Goal: Transaction & Acquisition: Register for event/course

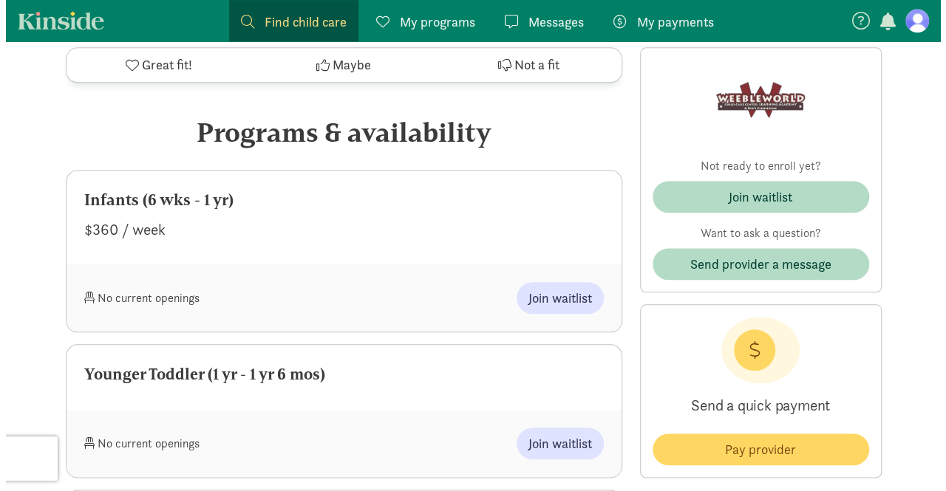
scroll to position [611, 0]
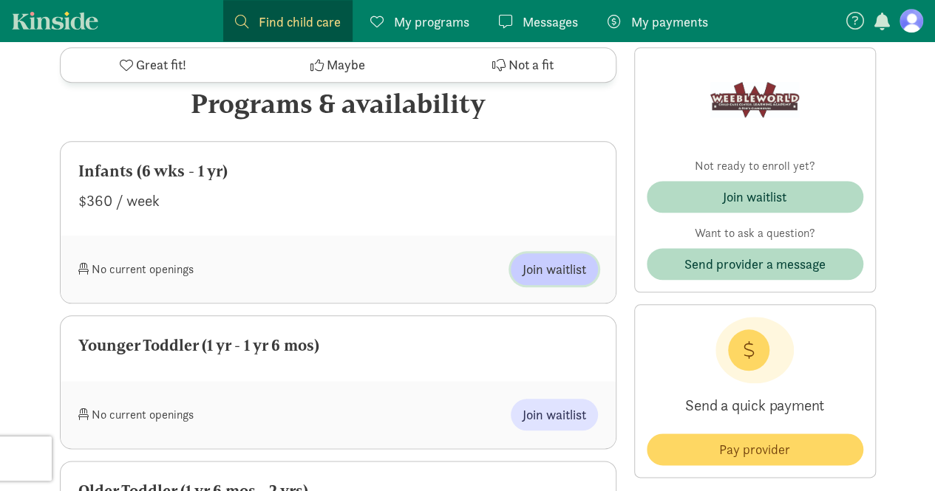
click at [539, 284] on button "Join waitlist" at bounding box center [554, 269] width 87 height 32
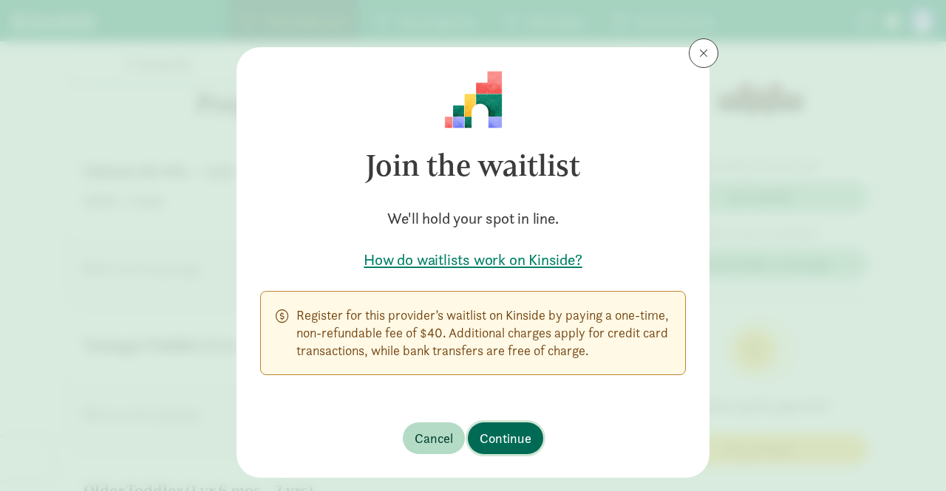
click at [499, 431] on span "Continue" at bounding box center [506, 439] width 52 height 20
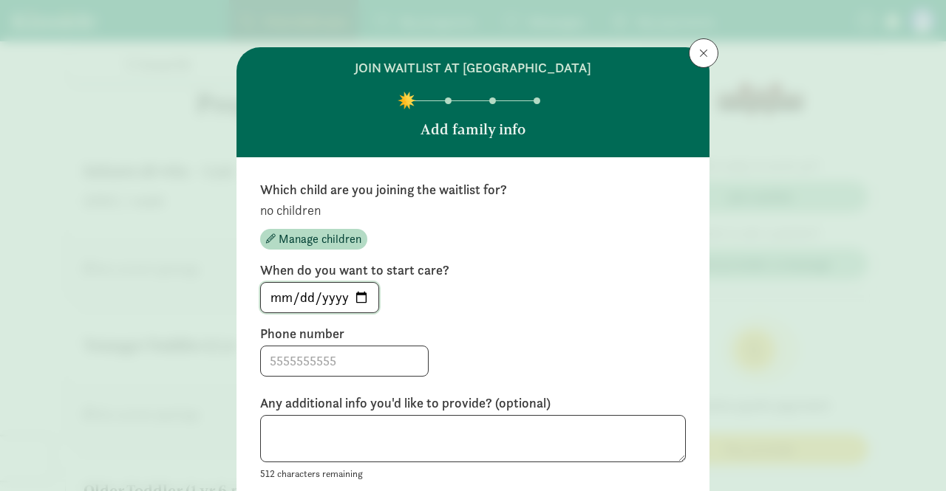
click at [362, 298] on input "[DATE]" at bounding box center [319, 298] width 117 height 30
type input "[DATE]"
click at [313, 354] on input at bounding box center [344, 362] width 167 height 30
click at [321, 241] on span "Manage children" at bounding box center [320, 240] width 83 height 18
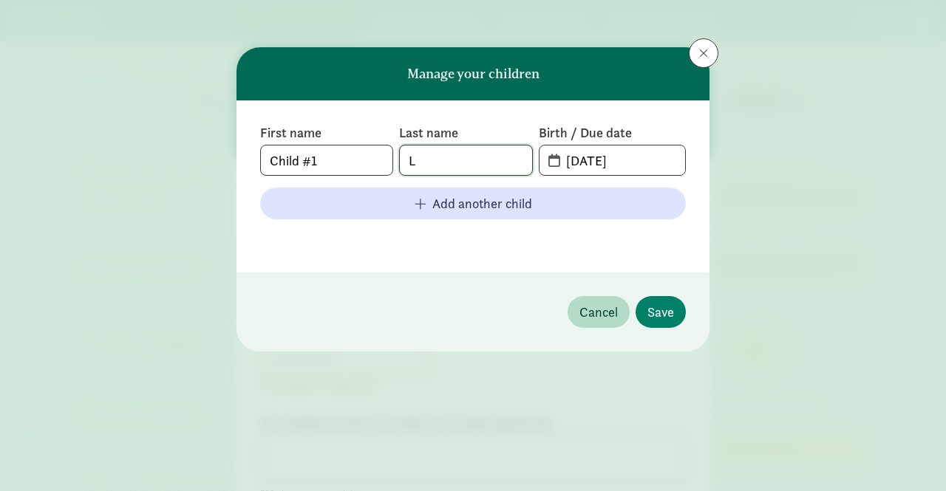
click at [443, 157] on input "L" at bounding box center [466, 161] width 132 height 30
type input "[PERSON_NAME]"
click at [544, 158] on span "[DATE]" at bounding box center [612, 161] width 146 height 30
click at [550, 155] on span "[DATE]" at bounding box center [612, 161] width 146 height 30
click at [626, 160] on input "[DATE]" at bounding box center [621, 161] width 128 height 30
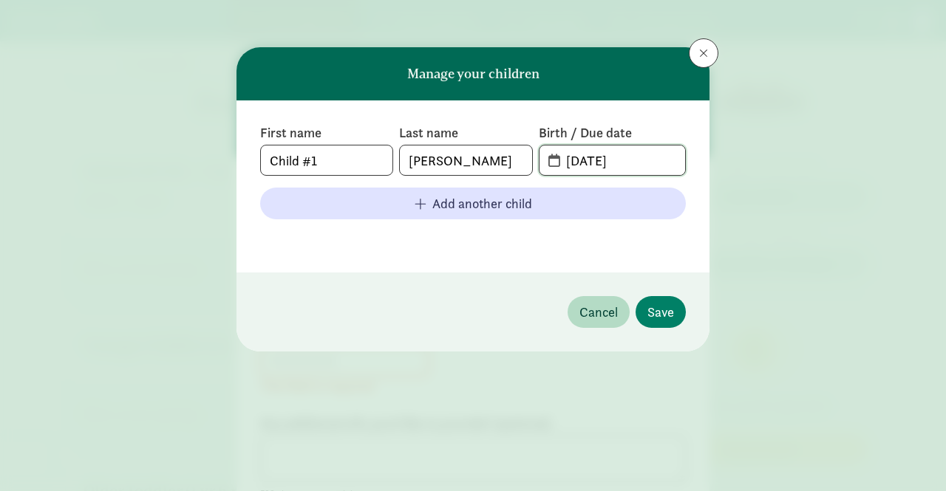
click at [579, 162] on input "[DATE]" at bounding box center [621, 161] width 128 height 30
click at [593, 163] on input "[DATE]" at bounding box center [621, 161] width 128 height 30
type input "[DATE]"
click at [666, 299] on button "Save" at bounding box center [660, 312] width 50 height 32
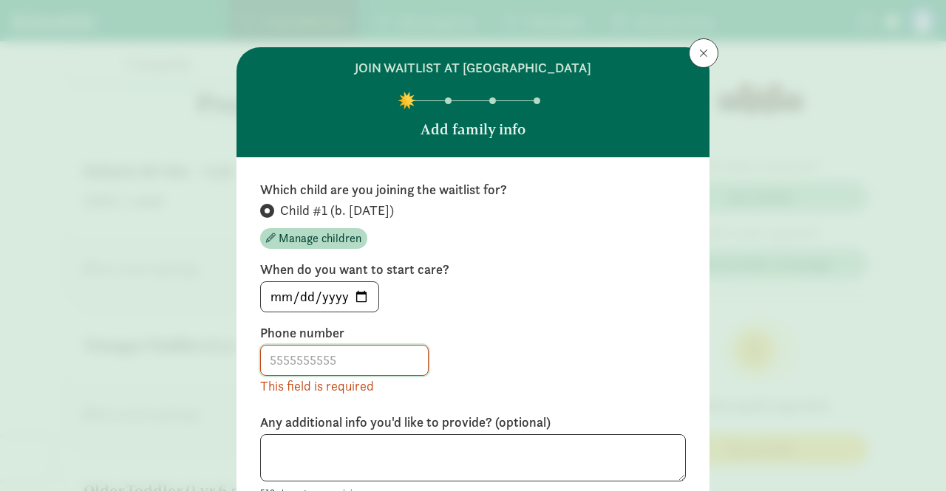
click at [338, 358] on input at bounding box center [344, 361] width 167 height 30
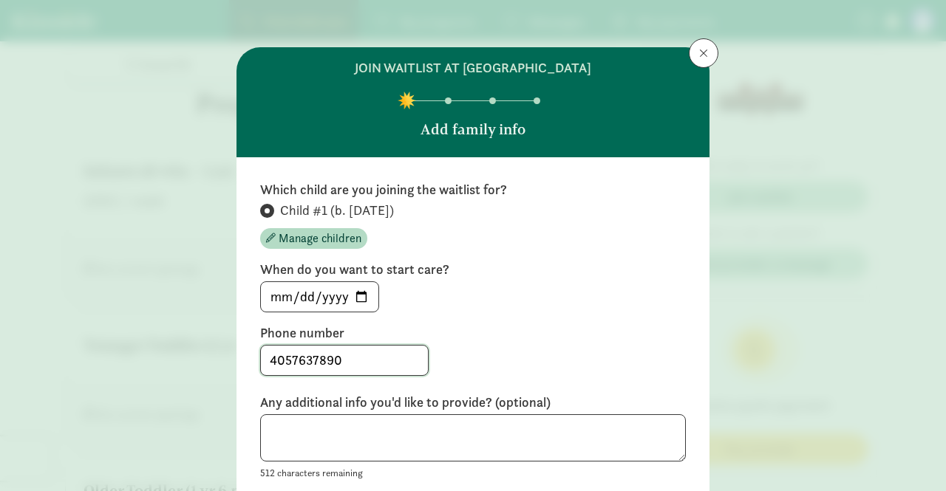
type input "4057637890"
click at [554, 426] on textarea at bounding box center [473, 438] width 426 height 48
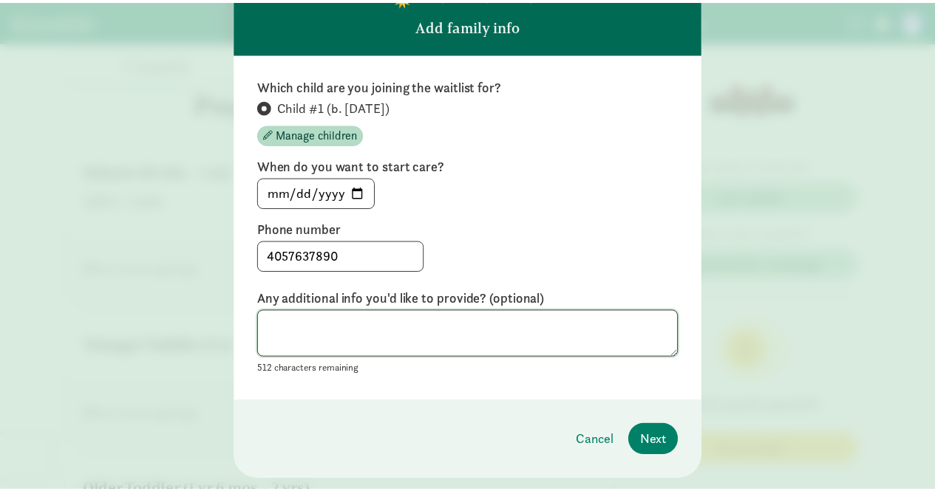
scroll to position [139, 0]
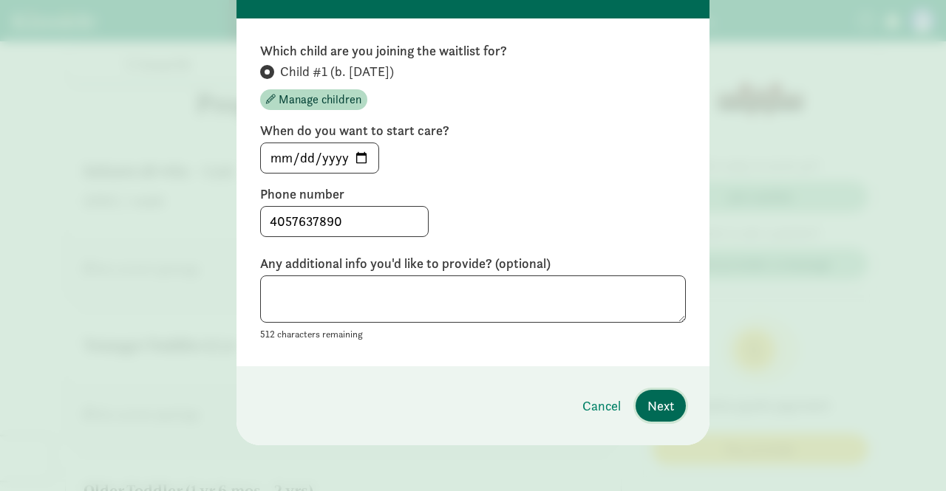
click at [657, 409] on span "Next" at bounding box center [660, 406] width 27 height 20
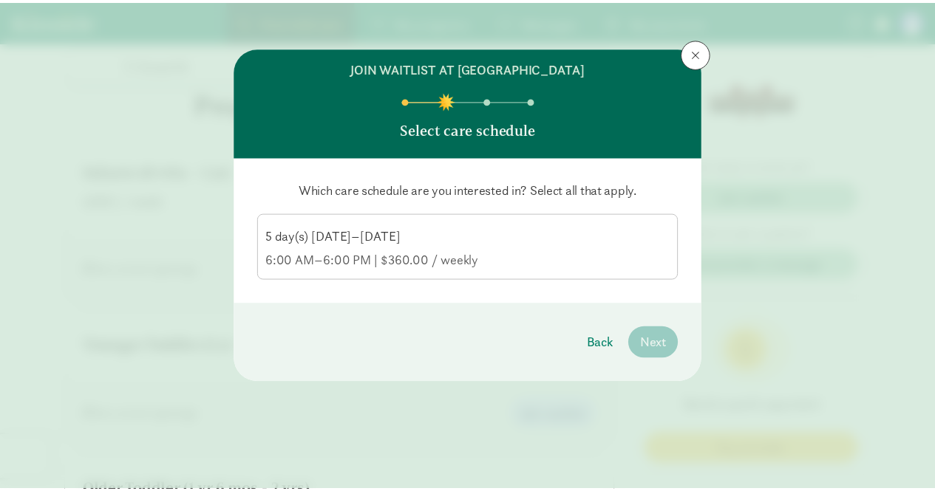
scroll to position [0, 0]
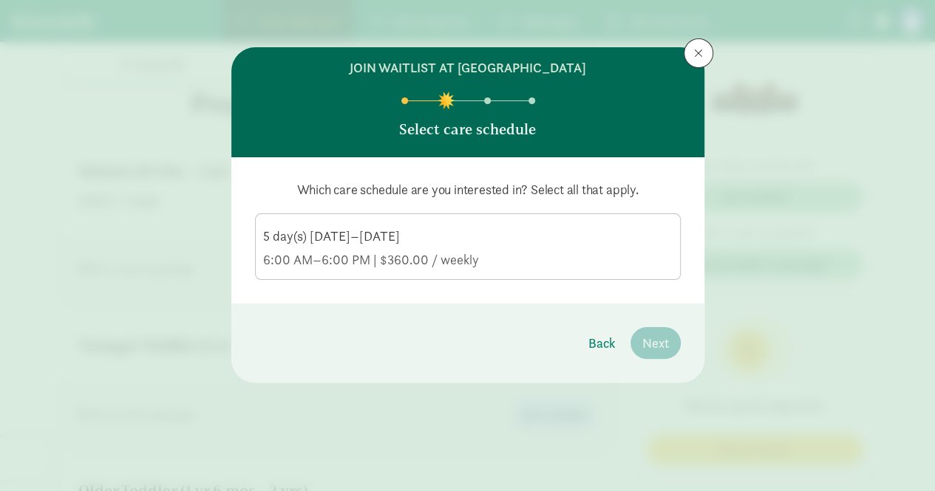
click at [377, 257] on div "6:00 AM–6:00 PM | $360.00 / weekly" at bounding box center [467, 260] width 409 height 18
click at [0, 0] on input "5 day(s) [DATE]–[DATE] 6:00 AM–6:00 PM | $360.00 / weekly" at bounding box center [0, 0] width 0 height 0
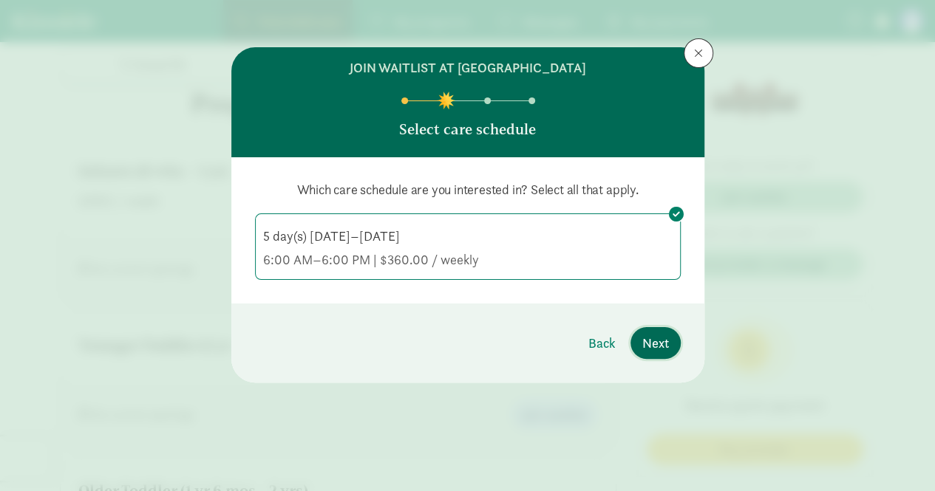
click at [646, 330] on button "Next" at bounding box center [655, 343] width 50 height 32
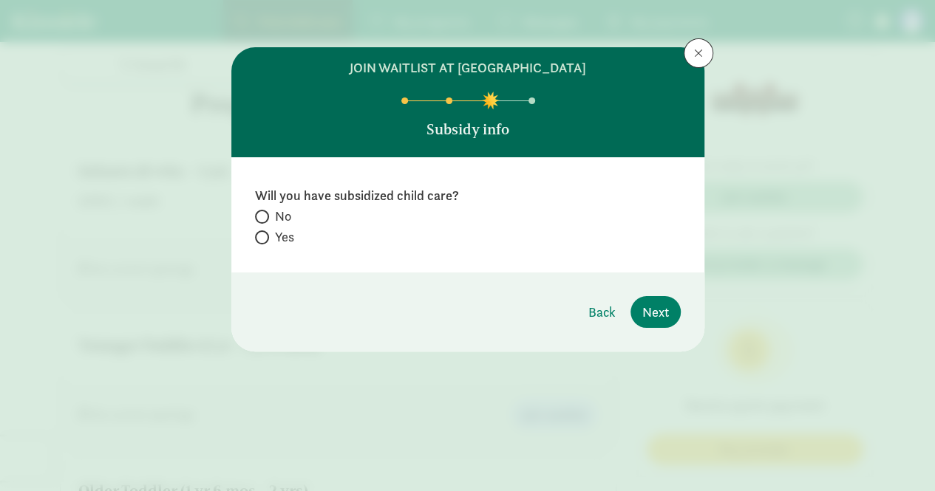
click at [265, 211] on span at bounding box center [262, 217] width 14 height 14
click at [265, 212] on input "No" at bounding box center [260, 217] width 10 height 10
radio input "true"
click at [661, 318] on span "Next" at bounding box center [655, 312] width 27 height 20
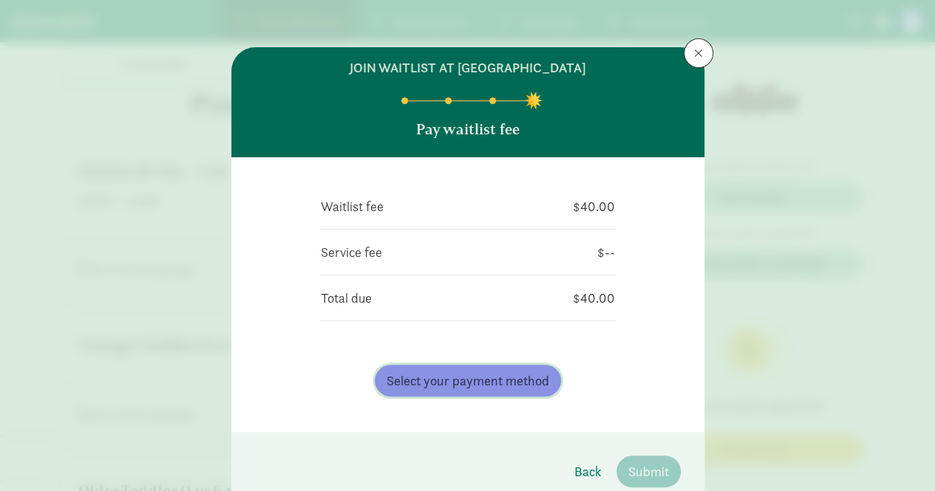
click at [505, 378] on span "Select your payment method" at bounding box center [467, 381] width 163 height 20
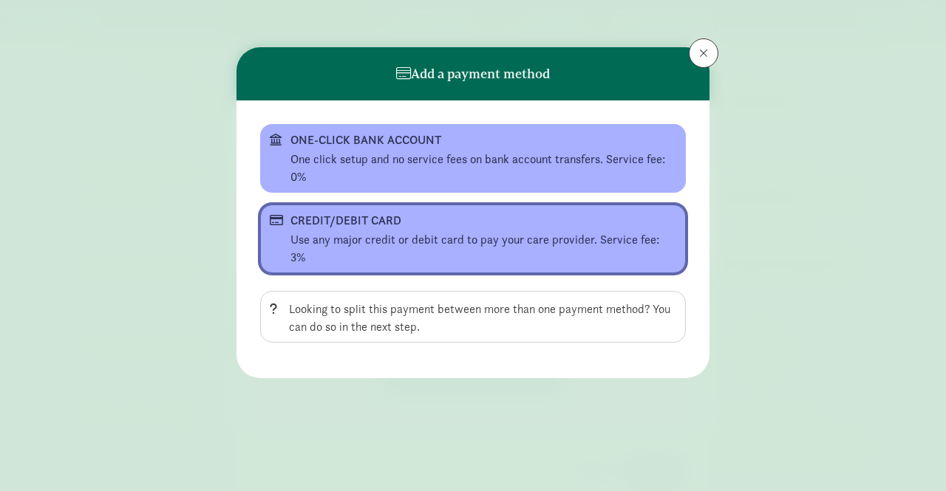
click at [469, 227] on div "CREDIT/DEBIT CARD" at bounding box center [471, 221] width 362 height 18
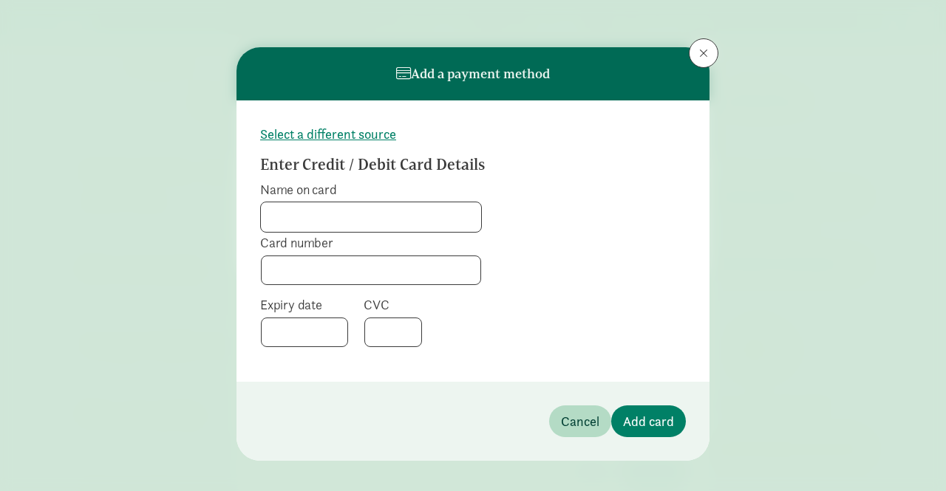
click at [355, 210] on input "Name on card" at bounding box center [371, 217] width 220 height 30
type input "a"
type input "[PERSON_NAME]"
click at [318, 345] on div at bounding box center [304, 333] width 87 height 30
click at [401, 339] on div at bounding box center [393, 333] width 58 height 30
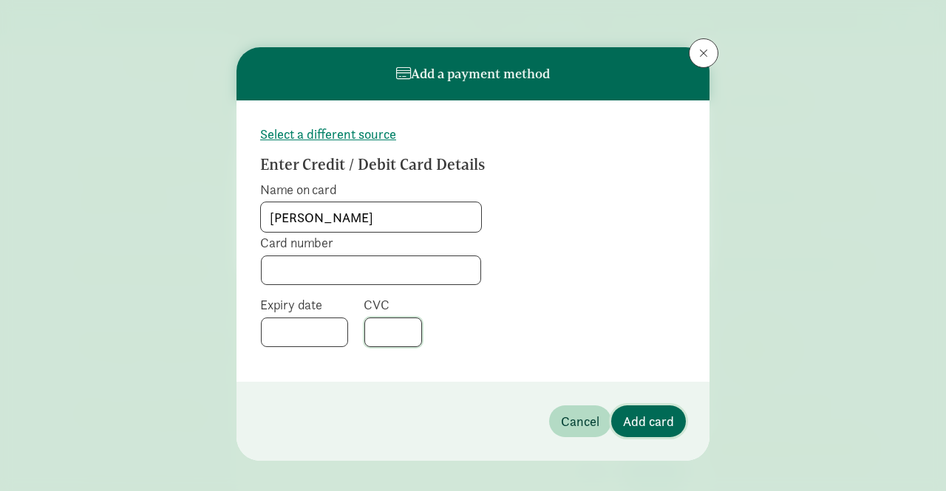
click at [660, 427] on span "Add card" at bounding box center [648, 422] width 51 height 20
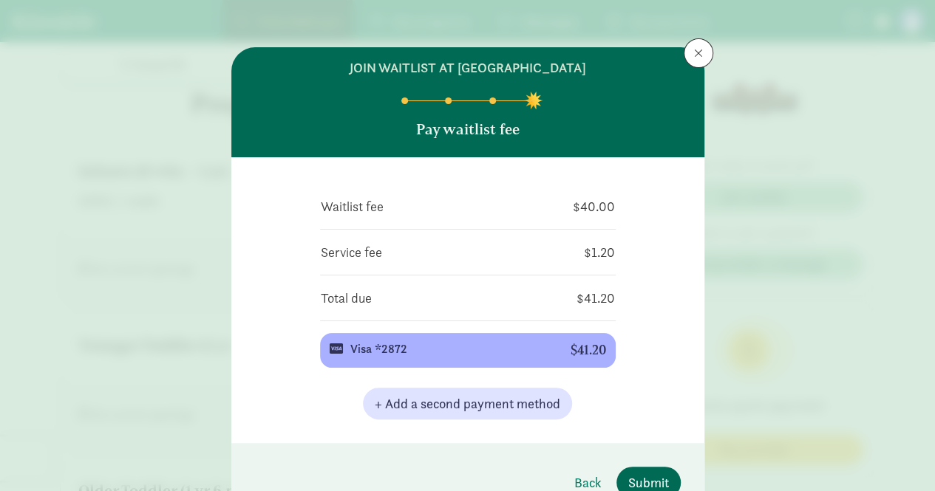
click at [656, 486] on span "Submit" at bounding box center [648, 483] width 41 height 20
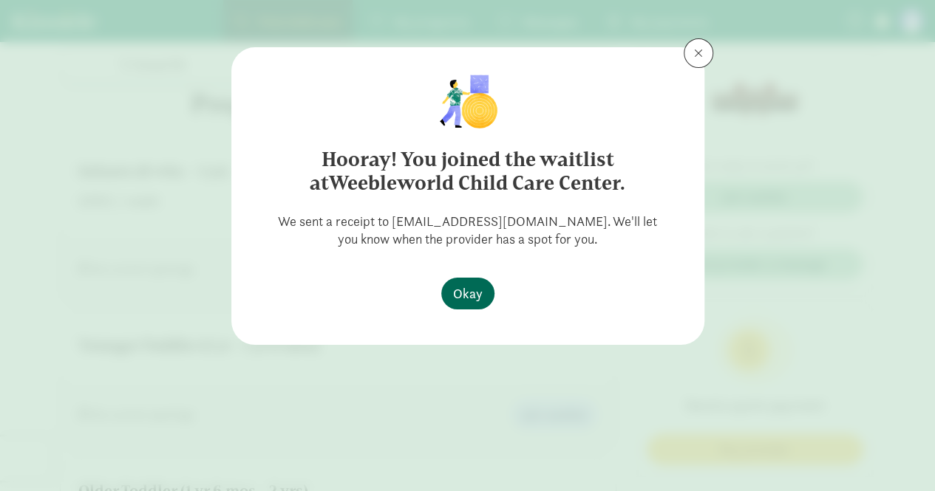
click at [477, 300] on span "Okay" at bounding box center [468, 294] width 30 height 20
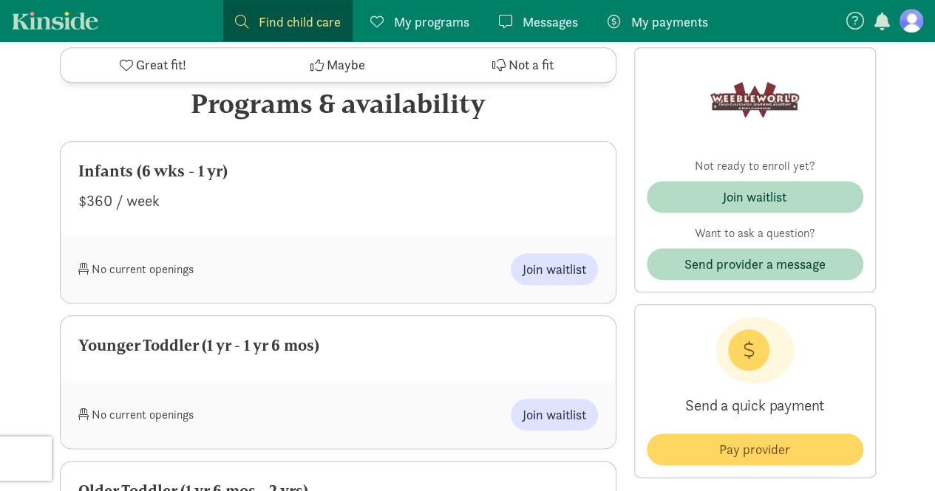
click at [473, 301] on span "Okay" at bounding box center [468, 294] width 30 height 20
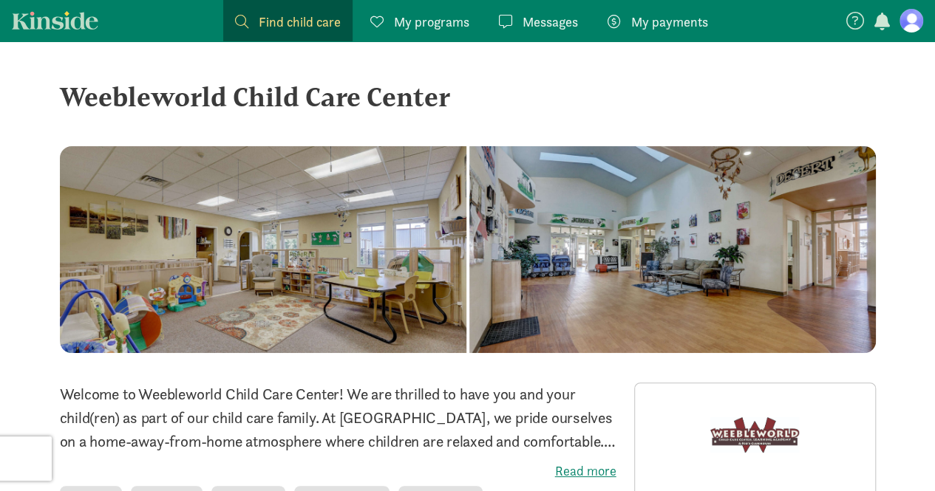
click at [442, 23] on span "My programs" at bounding box center [431, 22] width 75 height 20
